Goal: Entertainment & Leisure: Browse casually

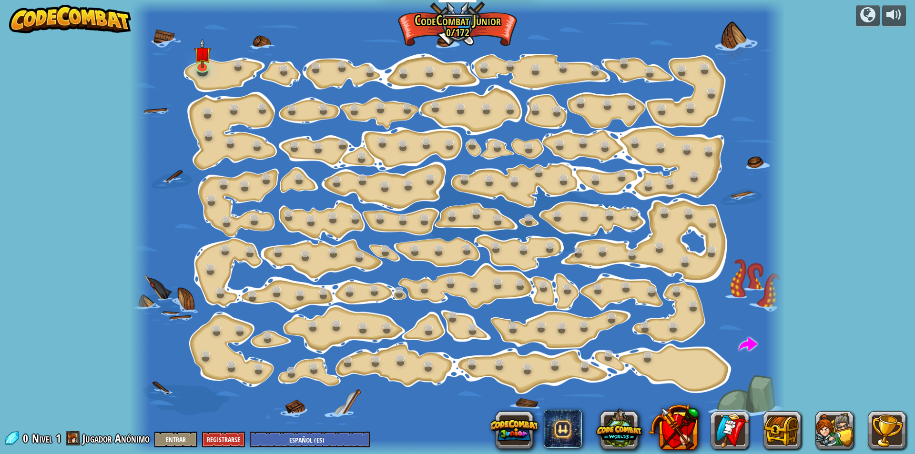
select select "es-ES"
click at [207, 58] on img at bounding box center [202, 46] width 17 height 40
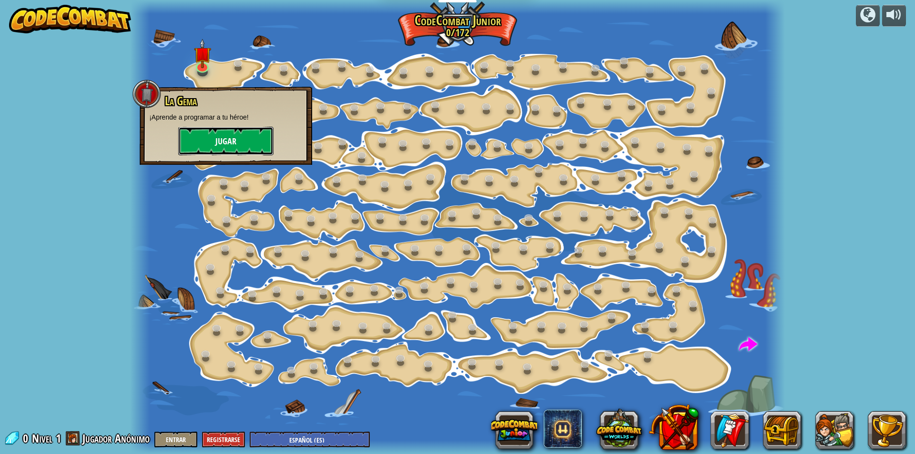
click at [217, 147] on button "Jugar" at bounding box center [225, 141] width 95 height 29
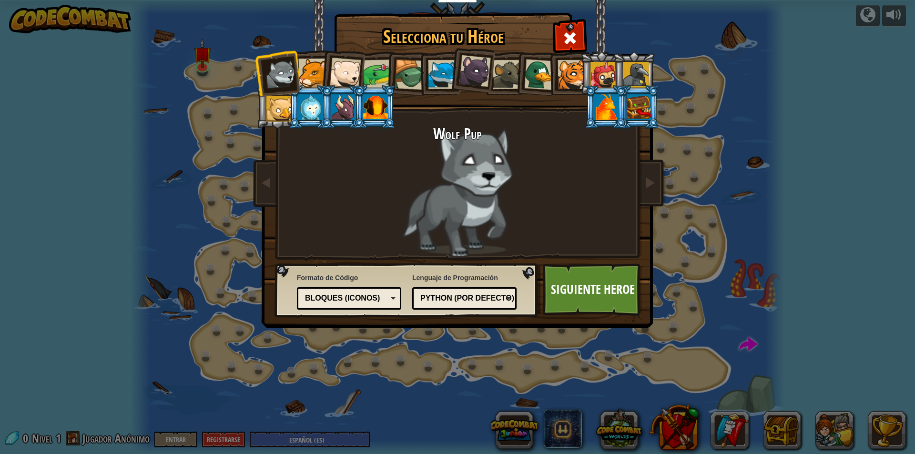
click at [304, 75] on div at bounding box center [312, 73] width 29 height 29
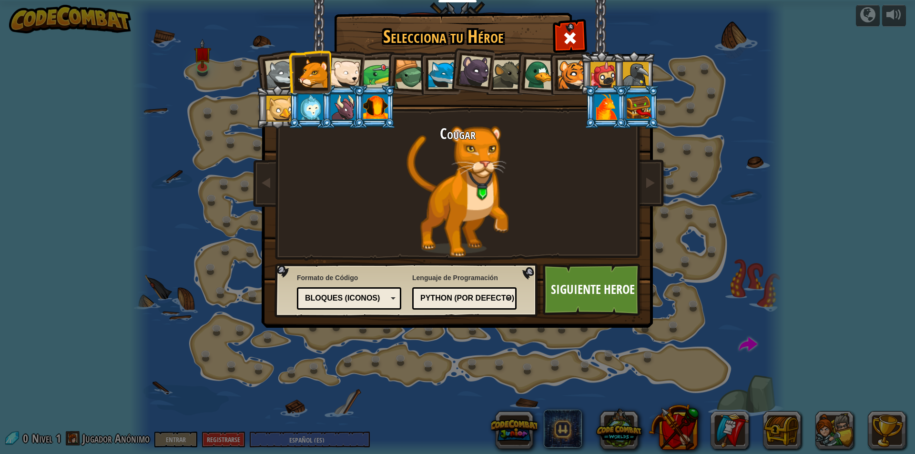
click at [355, 78] on div at bounding box center [344, 73] width 31 height 31
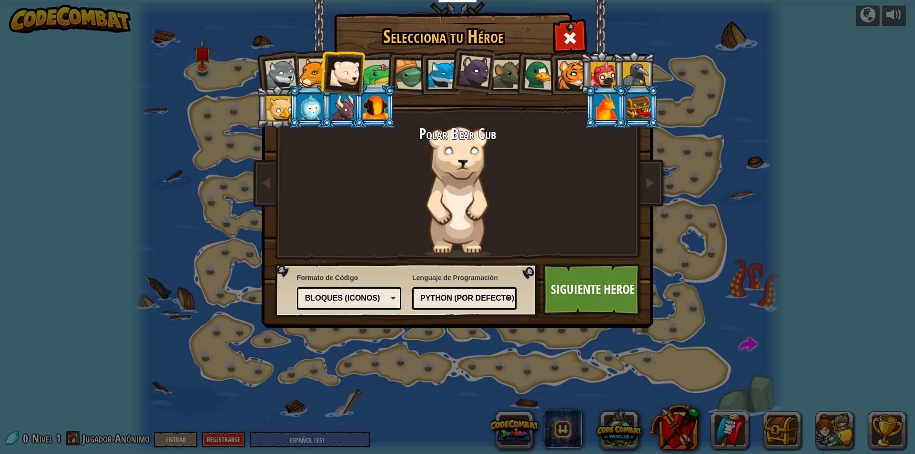
click at [377, 70] on div at bounding box center [378, 75] width 30 height 30
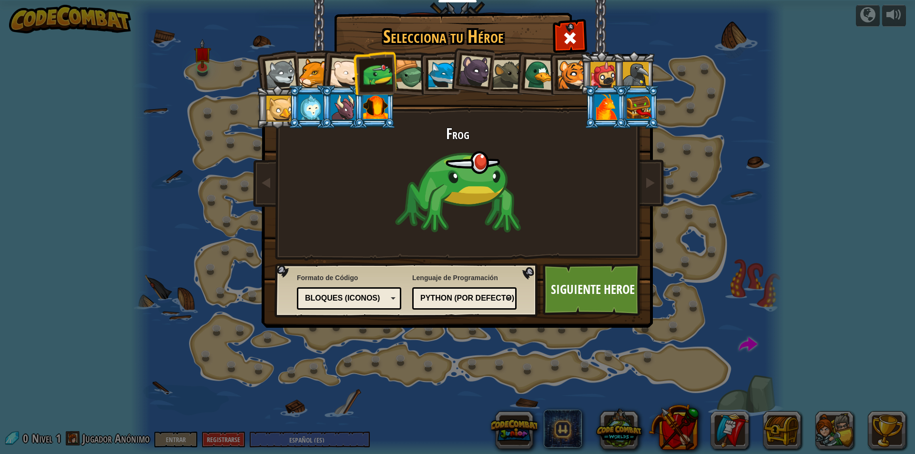
click at [625, 0] on html "Estudiantes Crear Cuenta Gratis. Soluciones para escuelas y distritos Vista pre…" at bounding box center [457, 0] width 915 height 1
drag, startPoint x: 543, startPoint y: 66, endPoint x: 404, endPoint y: 51, distance: 138.9
click at [542, 67] on div at bounding box center [539, 74] width 31 height 31
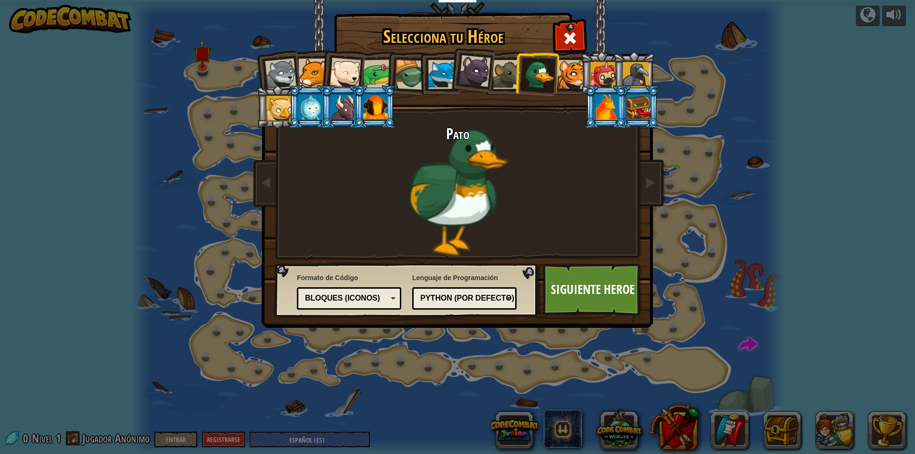
drag, startPoint x: 626, startPoint y: 69, endPoint x: 617, endPoint y: 81, distance: 15.0
click at [617, 80] on li at bounding box center [633, 72] width 43 height 43
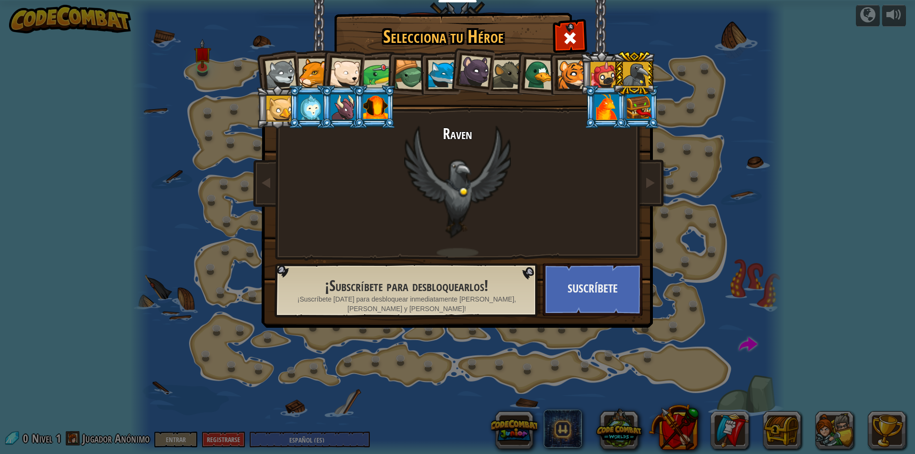
click at [613, 106] on div at bounding box center [606, 107] width 25 height 26
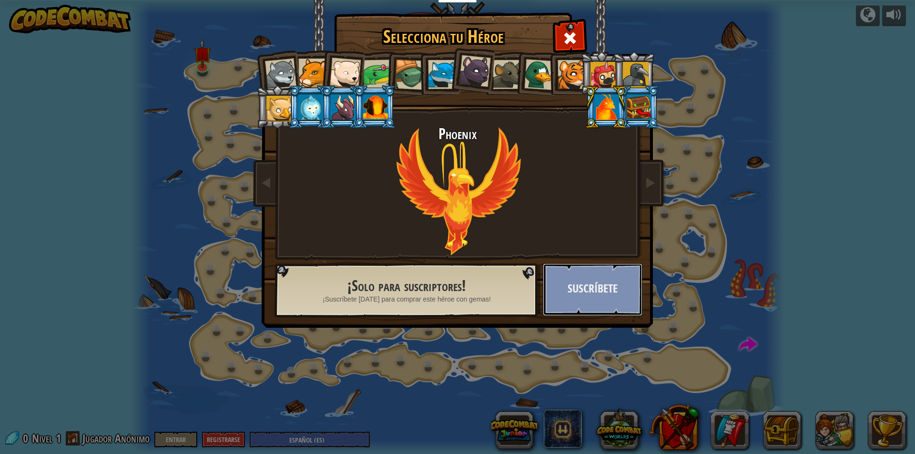
click at [604, 289] on button "Suscríbete" at bounding box center [593, 289] width 100 height 52
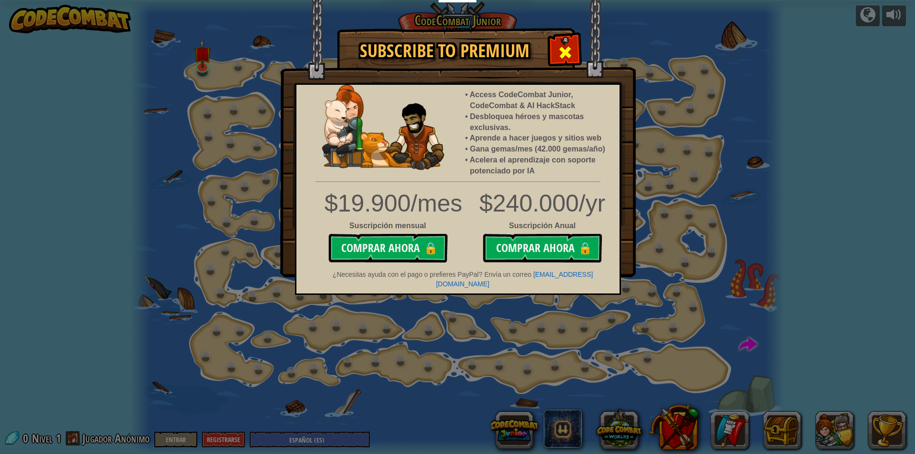
click at [566, 42] on div at bounding box center [565, 51] width 30 height 30
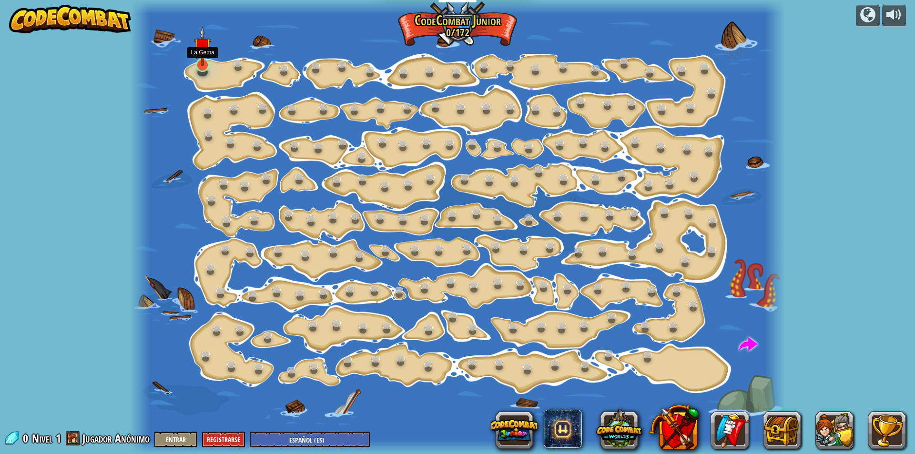
click at [210, 60] on img at bounding box center [202, 46] width 17 height 40
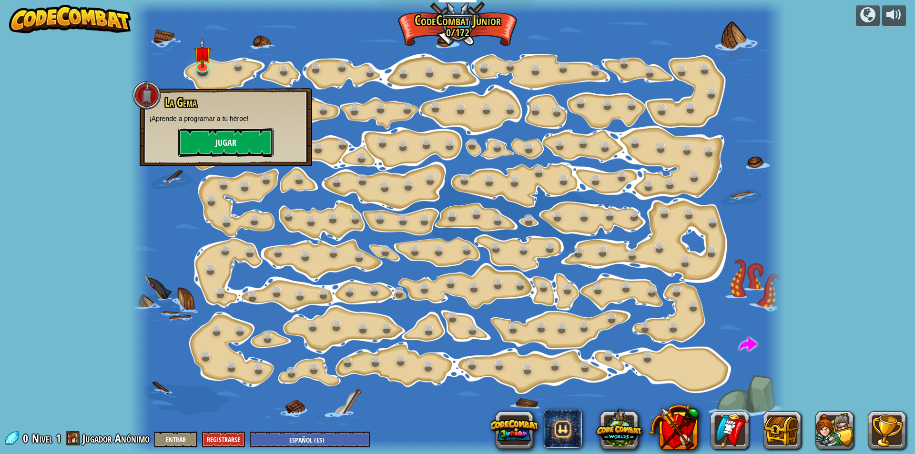
click at [209, 138] on button "Jugar" at bounding box center [225, 142] width 95 height 29
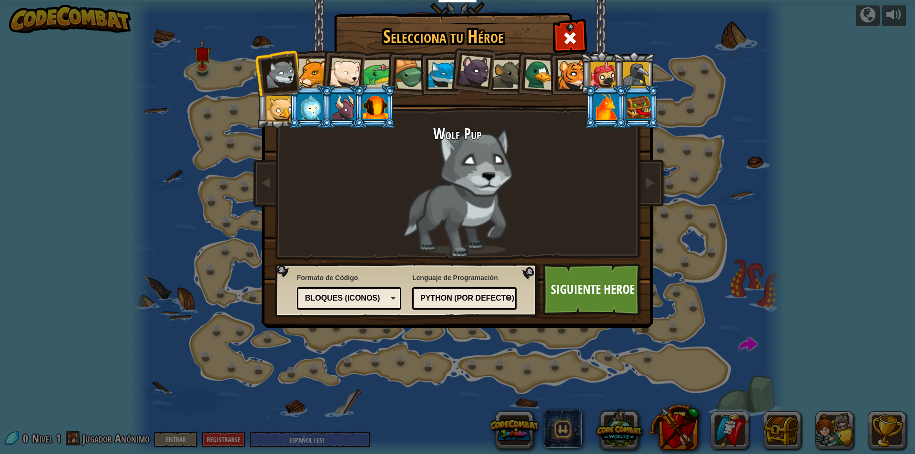
drag, startPoint x: 376, startPoint y: 107, endPoint x: 371, endPoint y: 114, distance: 9.2
click at [375, 109] on div at bounding box center [375, 107] width 25 height 26
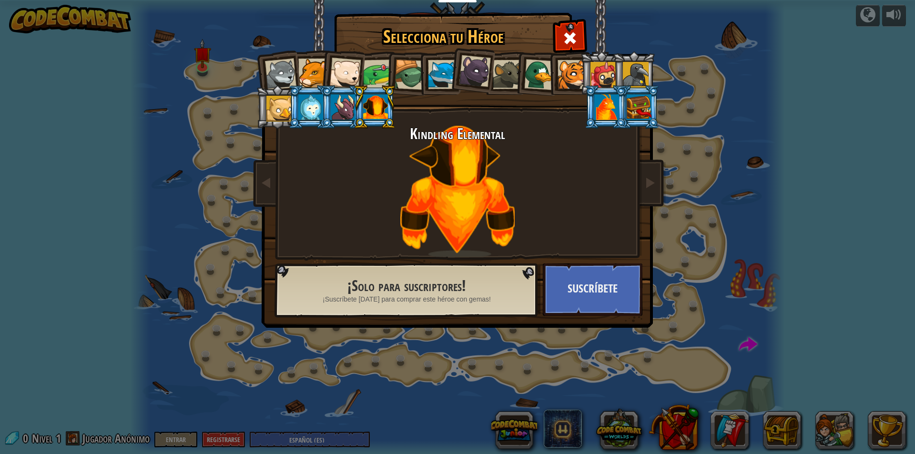
drag, startPoint x: 305, startPoint y: 69, endPoint x: 320, endPoint y: 68, distance: 14.3
click at [307, 69] on div at bounding box center [312, 73] width 29 height 29
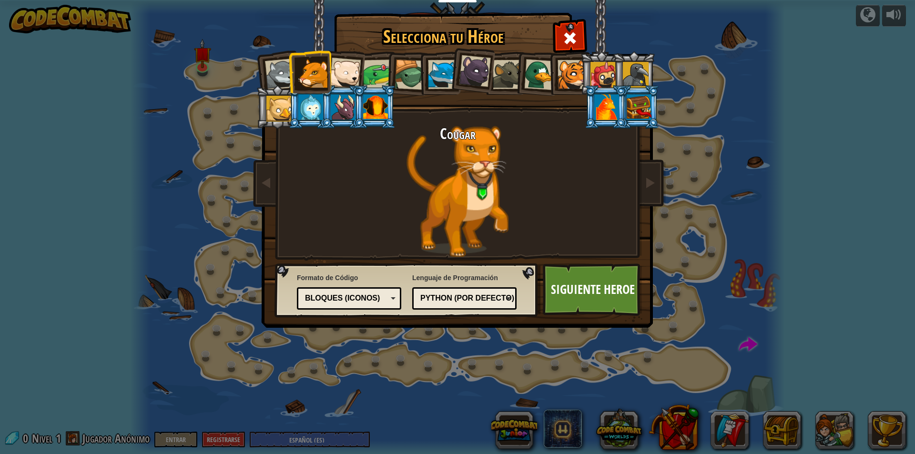
click at [340, 68] on div at bounding box center [344, 73] width 31 height 31
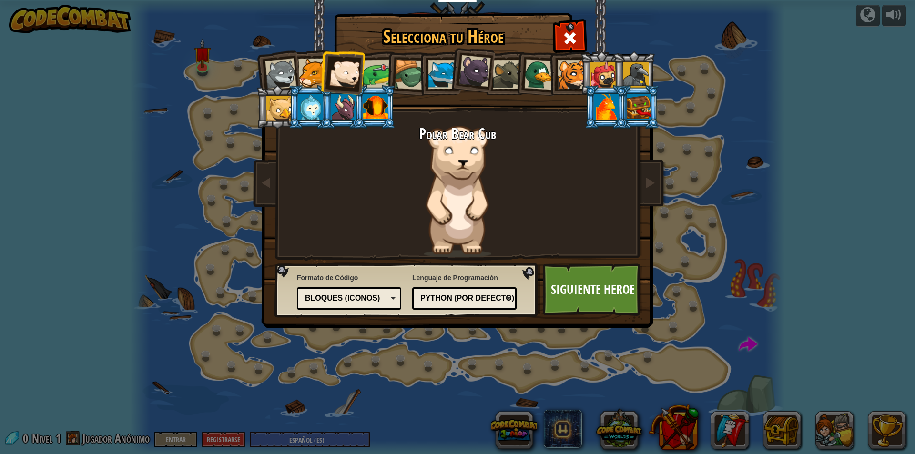
drag, startPoint x: 281, startPoint y: 102, endPoint x: 281, endPoint y: 109, distance: 6.2
click at [281, 109] on div at bounding box center [279, 109] width 26 height 26
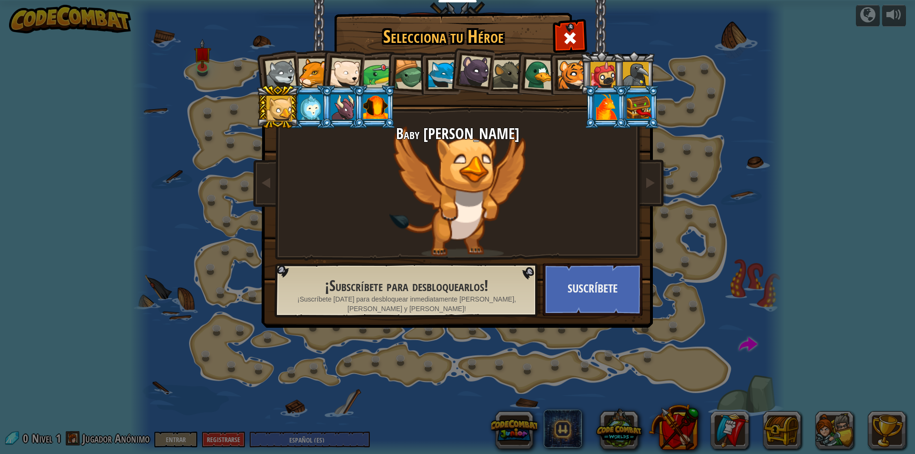
click at [530, 76] on div at bounding box center [539, 74] width 31 height 31
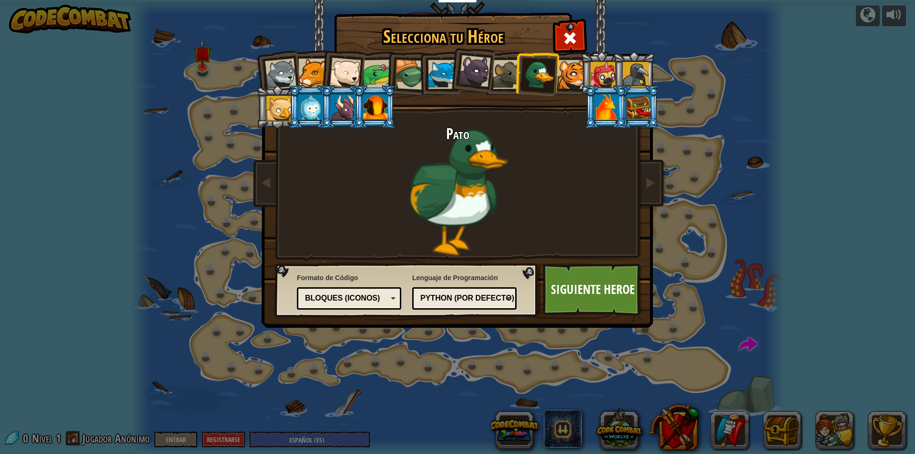
click at [568, 78] on div at bounding box center [571, 74] width 29 height 29
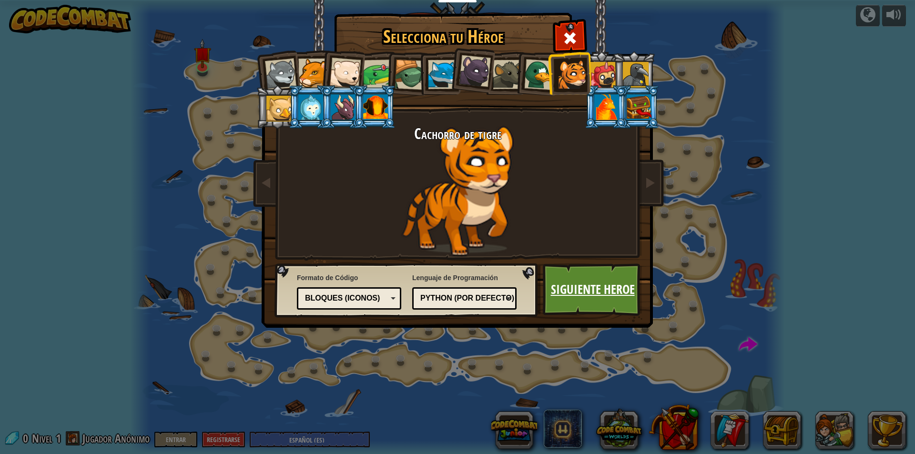
click at [573, 279] on link "Siguiente Heroe" at bounding box center [593, 289] width 100 height 52
